Goal: Task Accomplishment & Management: Complete application form

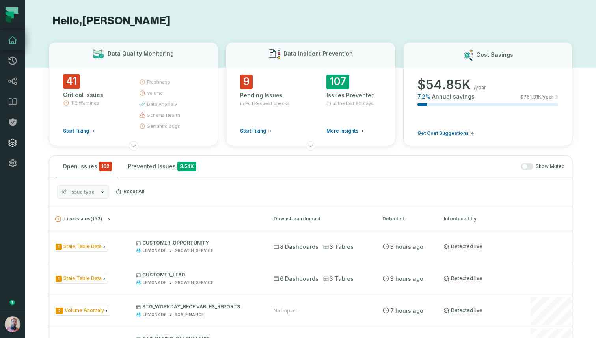
click at [6, 143] on link "Integrations" at bounding box center [12, 142] width 25 height 20
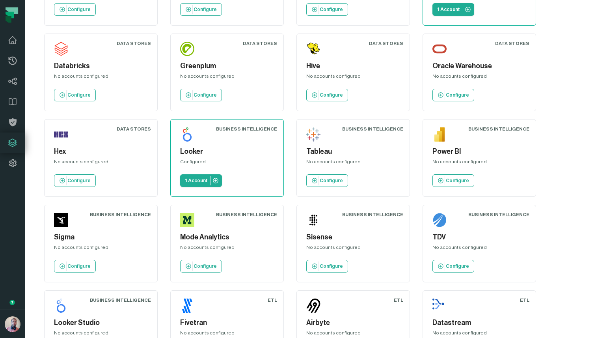
scroll to position [303, 0]
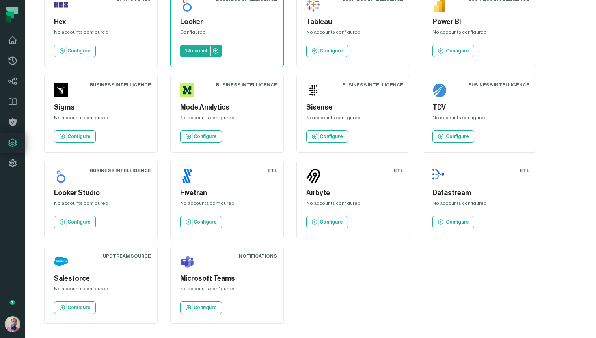
click at [225, 37] on div "Configured" at bounding box center [227, 33] width 94 height 9
click at [191, 54] on link "1 Account" at bounding box center [201, 51] width 42 height 13
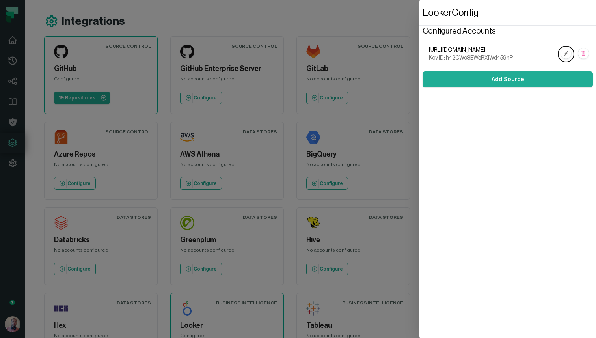
click at [419, 21] on dialog "Looker Config Configured Accounts [URL][DOMAIN_NAME] Key ID: h42CWc8BWsRXjWd459…" at bounding box center [507, 169] width 176 height 338
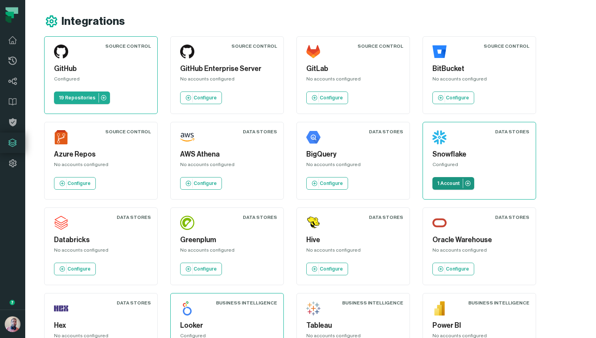
click at [451, 183] on p "1 Account" at bounding box center [448, 183] width 22 height 6
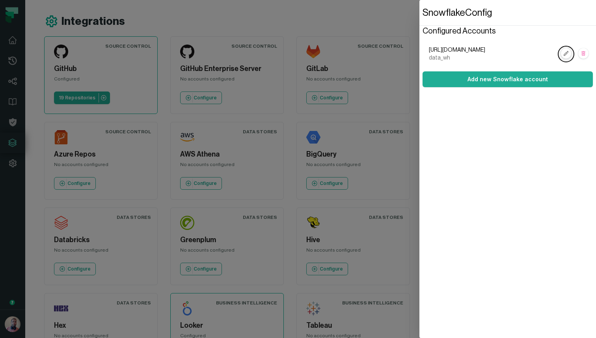
click at [564, 51] on rect "button" at bounding box center [566, 53] width 10 height 10
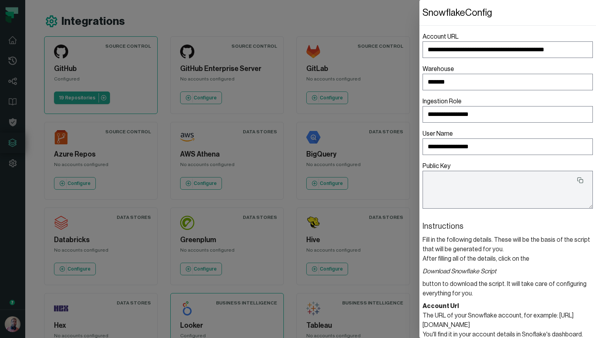
type textarea "**********"
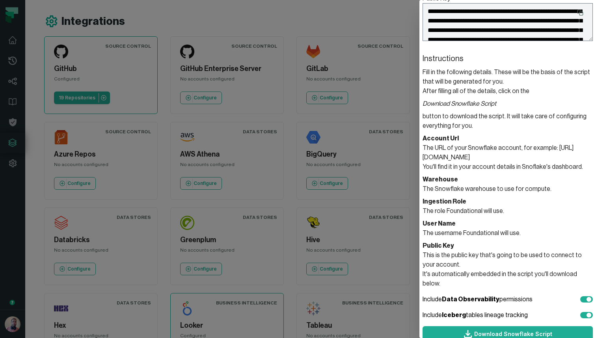
scroll to position [174, 0]
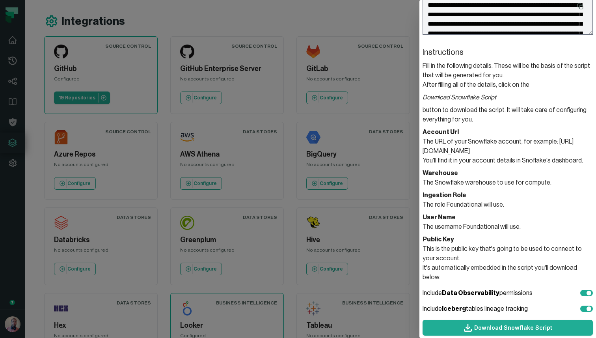
click at [458, 150] on section "Account Url The URL of your Snowflake account, for example: [URL][DOMAIN_NAME] …" at bounding box center [507, 146] width 170 height 38
click at [543, 150] on section "Account Url The URL of your Snowflake account, for example: [URL][DOMAIN_NAME] …" at bounding box center [507, 146] width 170 height 38
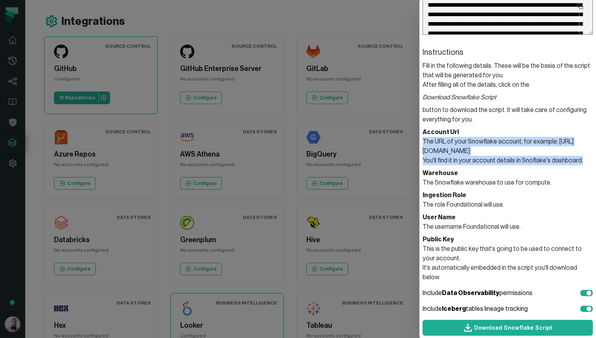
drag, startPoint x: 580, startPoint y: 159, endPoint x: 420, endPoint y: 141, distance: 160.9
copy section "The URL of your Snowflake account, for example: [URL][DOMAIN_NAME] You'll find …"
